Goal: Task Accomplishment & Management: Manage account settings

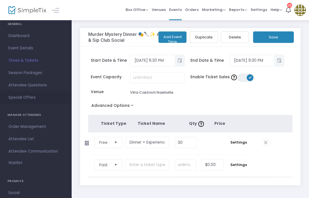
scroll to position [15, 0]
click at [30, 137] on span "Attendee List" at bounding box center [35, 138] width 55 height 7
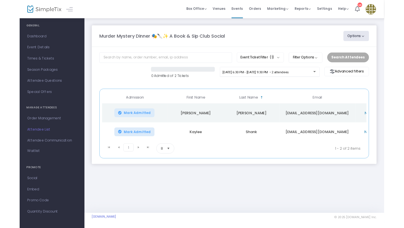
scroll to position [15, 0]
